Goal: Task Accomplishment & Management: Manage account settings

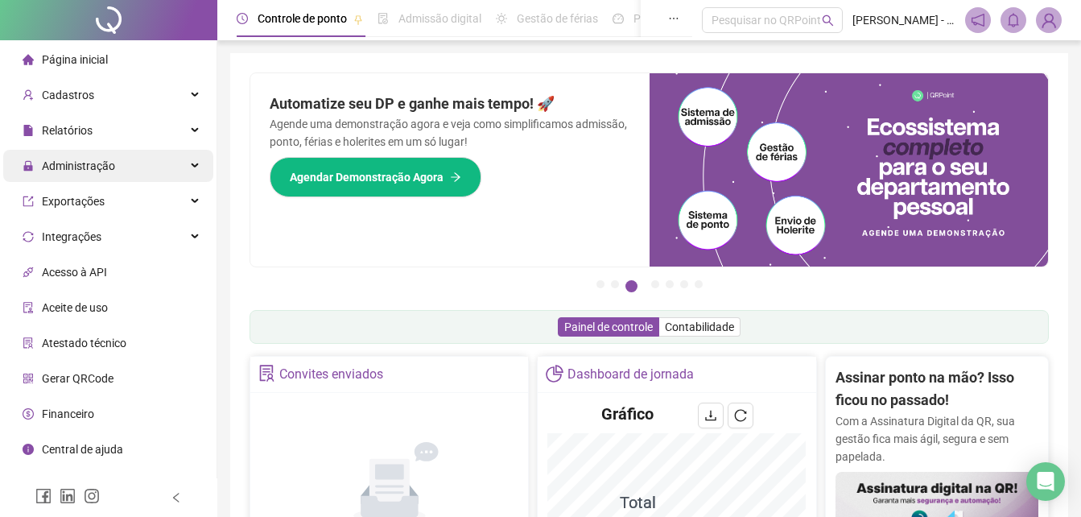
click at [93, 169] on span "Administração" at bounding box center [78, 165] width 73 height 13
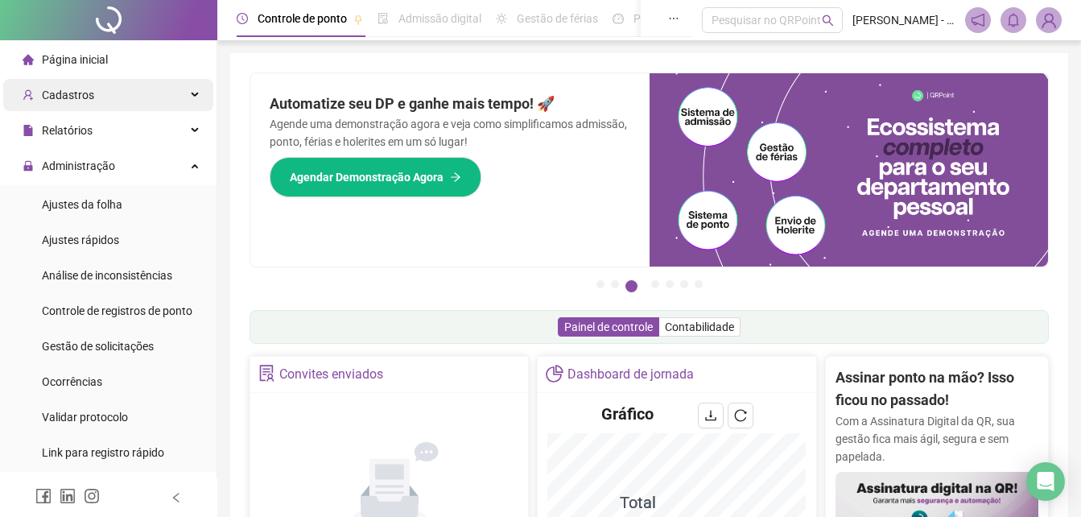
click at [111, 91] on div "Cadastros" at bounding box center [108, 95] width 210 height 32
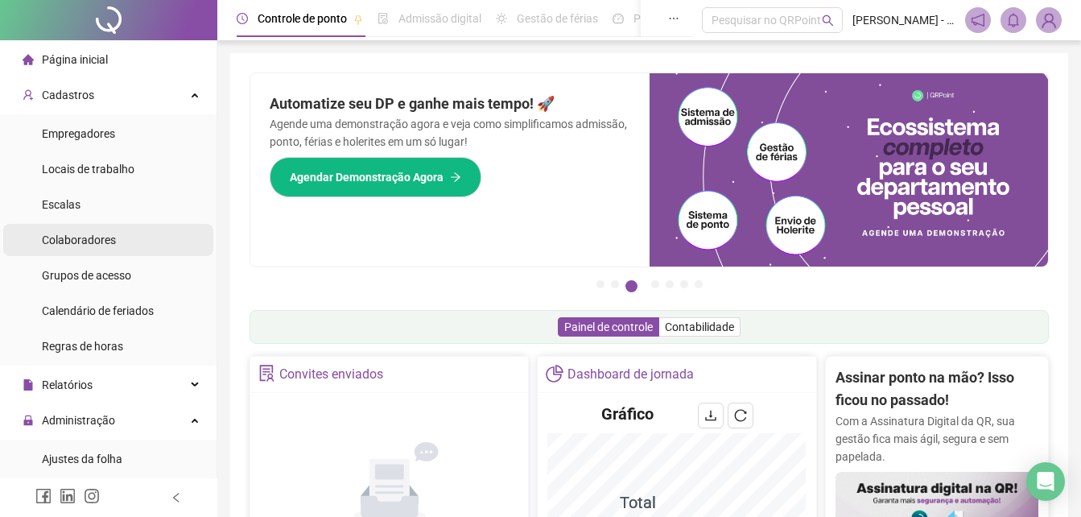
click at [102, 240] on span "Colaboradores" at bounding box center [79, 239] width 74 height 13
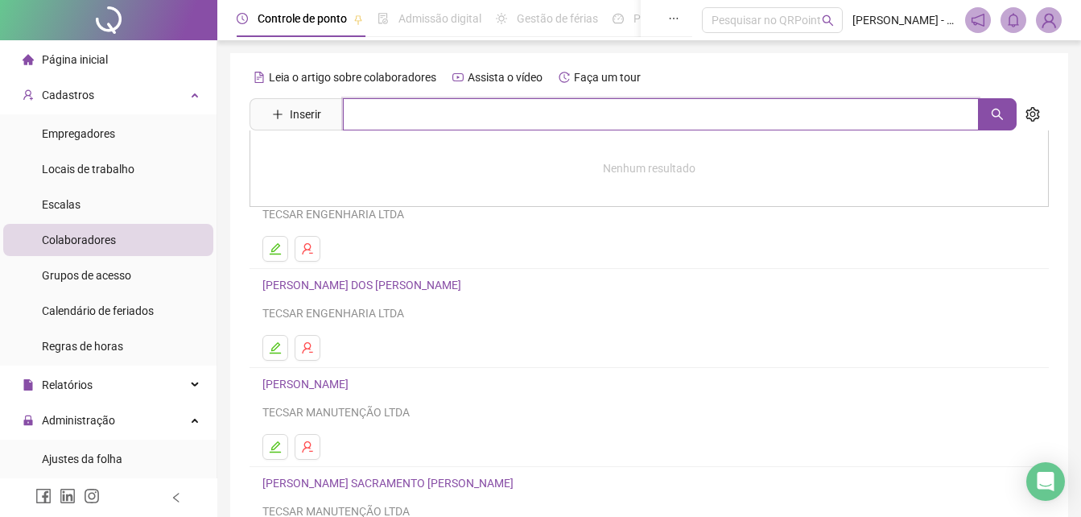
click at [396, 122] on input "text" at bounding box center [661, 114] width 636 height 32
click at [989, 125] on button "button" at bounding box center [997, 114] width 39 height 32
type input "*****"
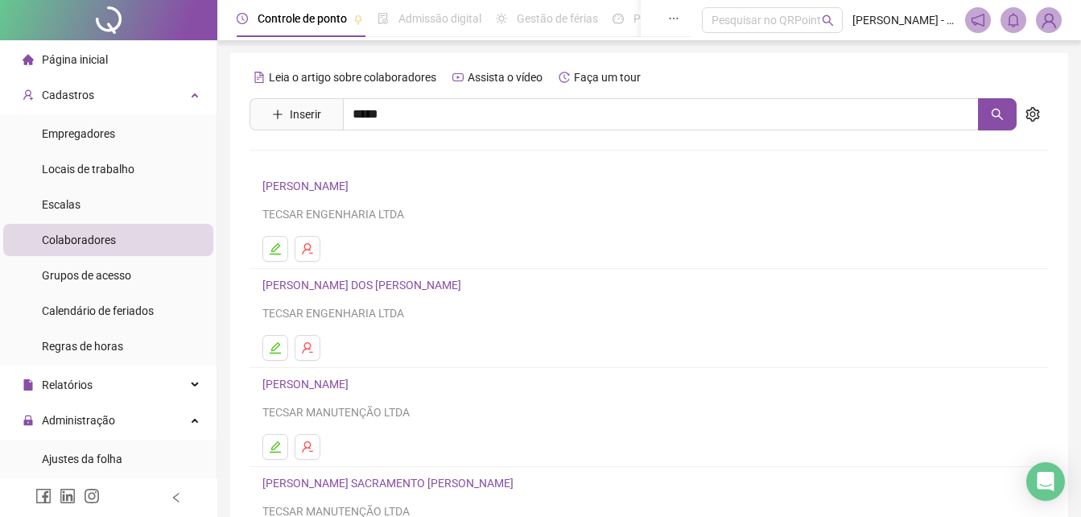
click at [312, 159] on link "TIAGO [PERSON_NAME] [PERSON_NAME]" at bounding box center [384, 161] width 210 height 13
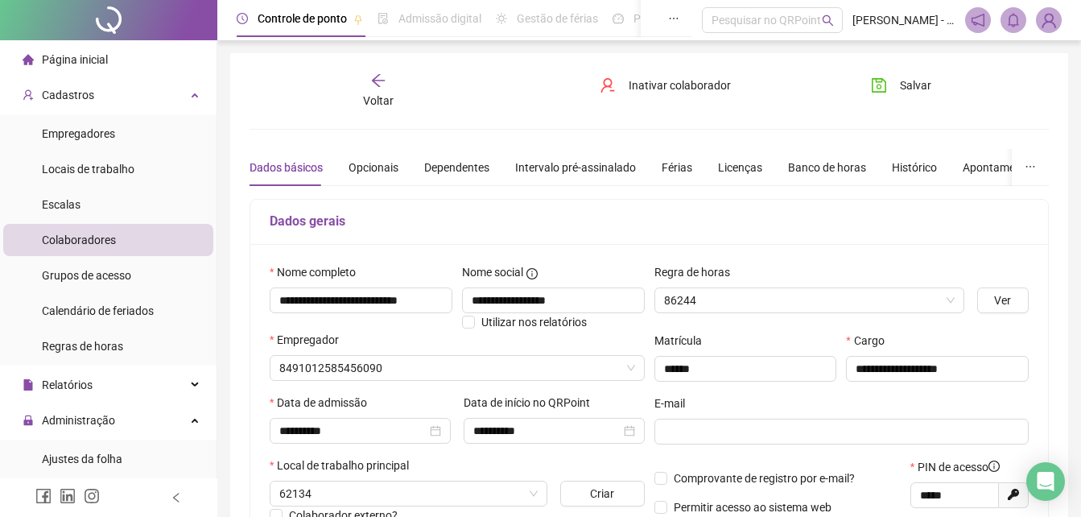
type input "***"
click at [1034, 165] on icon "ellipsis" at bounding box center [1030, 166] width 11 height 11
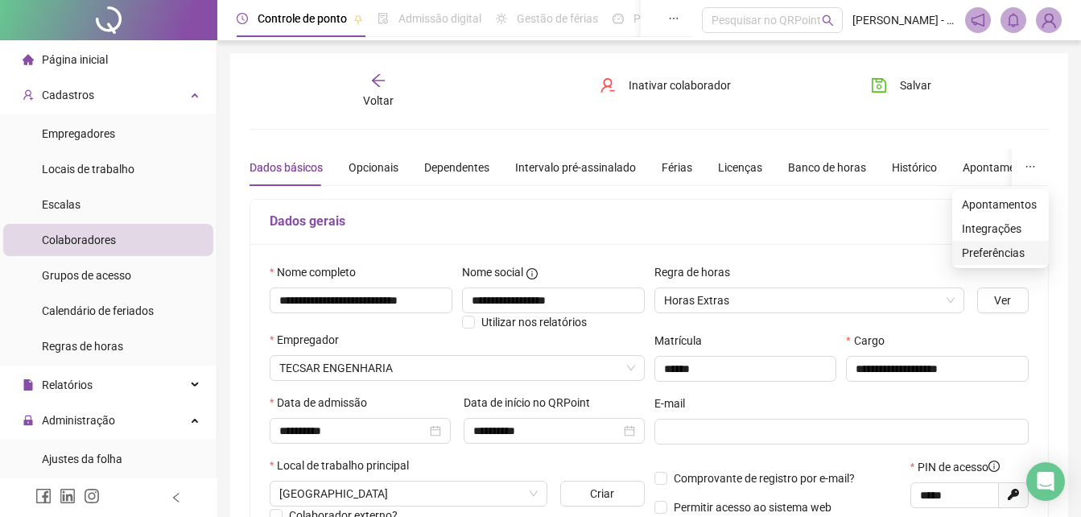
click at [1001, 257] on span "Preferências" at bounding box center [1000, 253] width 77 height 18
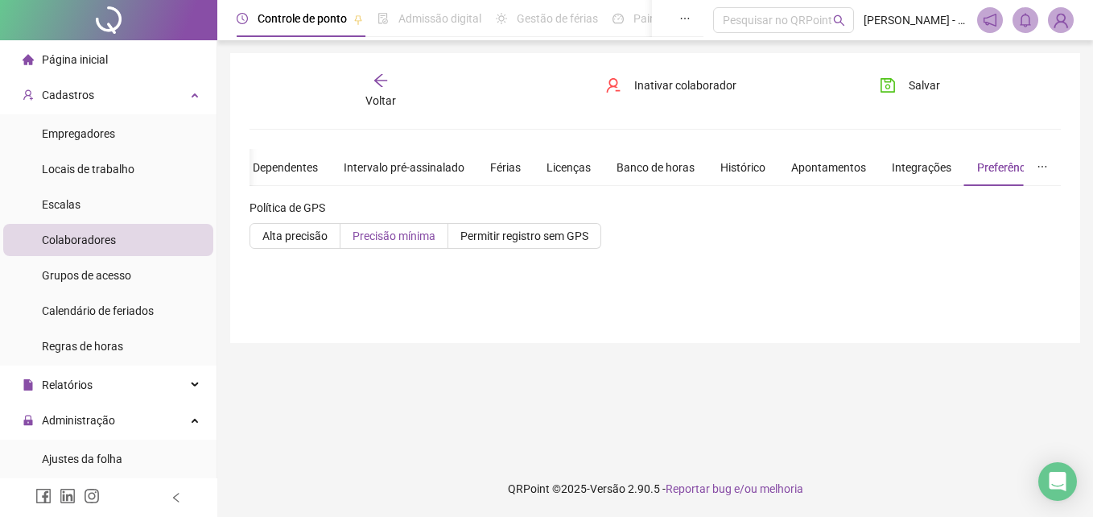
click at [412, 242] on span "Precisão mínima" at bounding box center [394, 235] width 83 height 13
click at [925, 83] on span "Salvar" at bounding box center [924, 85] width 31 height 18
click at [390, 103] on span "Voltar" at bounding box center [380, 100] width 31 height 13
